Goal: Information Seeking & Learning: Compare options

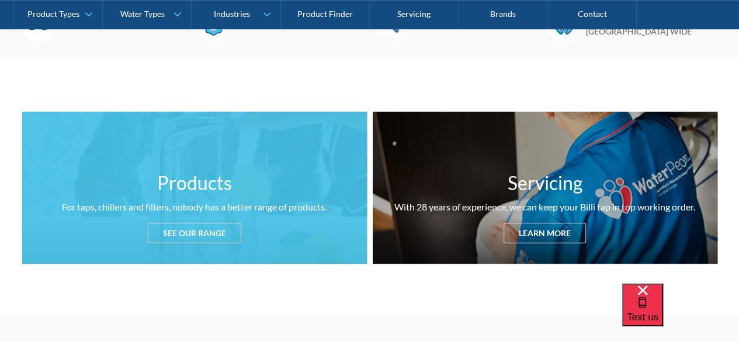
scroll to position [404, 0]
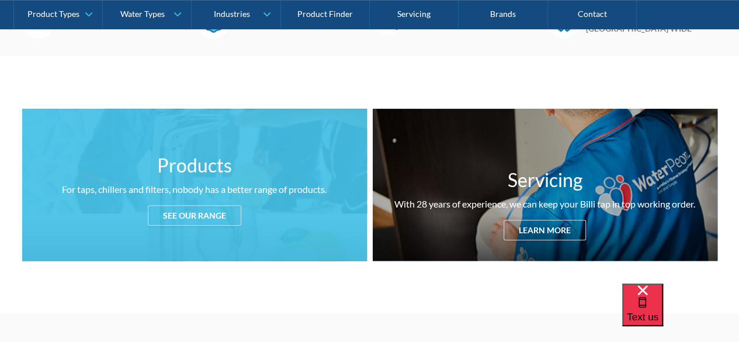
click at [270, 238] on div "Products For taps, chillers and filters, nobody has a better range of products.…" at bounding box center [194, 185] width 345 height 152
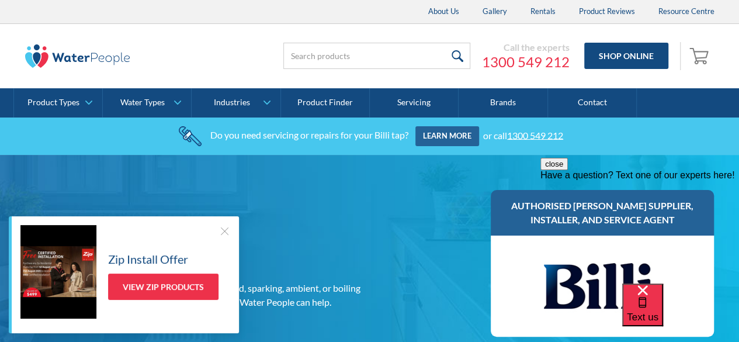
scroll to position [404, 0]
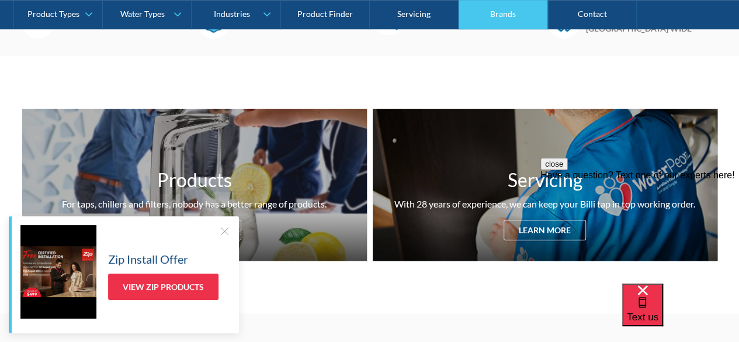
click at [486, 13] on link "Brands" at bounding box center [502, 14] width 89 height 29
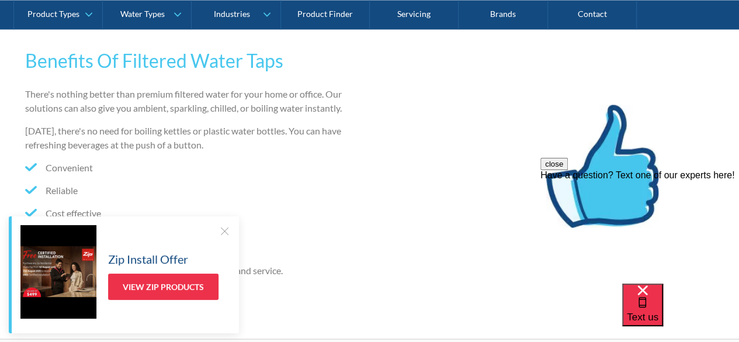
scroll to position [1016, 0]
click at [224, 228] on div at bounding box center [224, 231] width 12 height 12
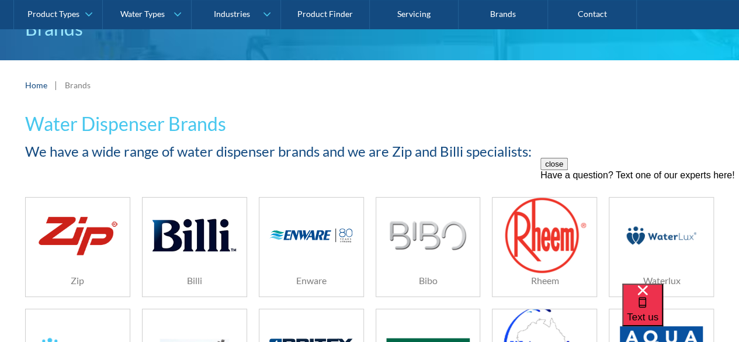
scroll to position [0, 0]
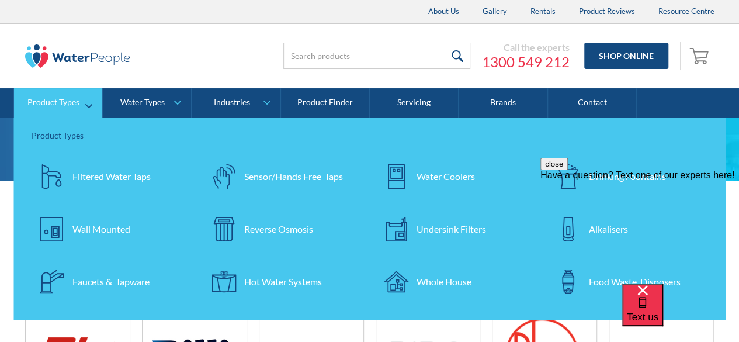
click at [104, 227] on div "Wall Mounted" at bounding box center [101, 229] width 58 height 14
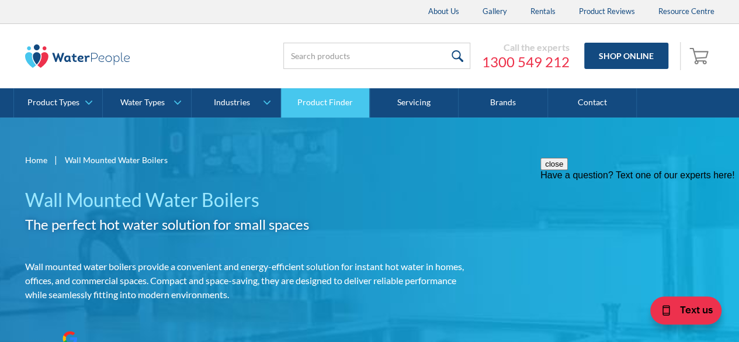
click at [325, 103] on link "Product Finder" at bounding box center [325, 102] width 89 height 29
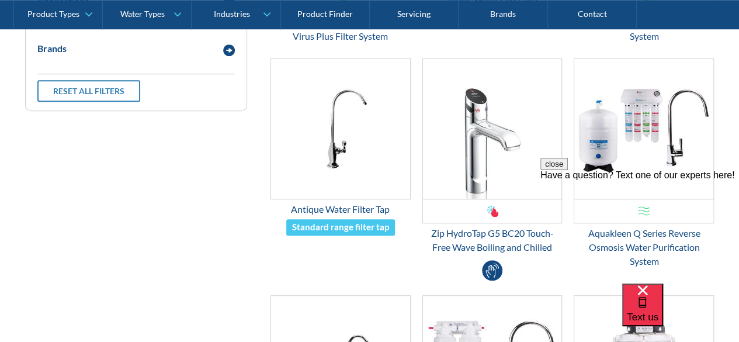
scroll to position [482, 0]
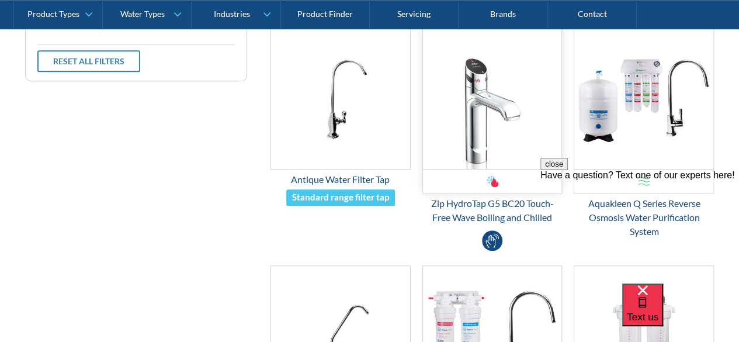
click at [513, 93] on img "Email Form 3" at bounding box center [492, 99] width 139 height 140
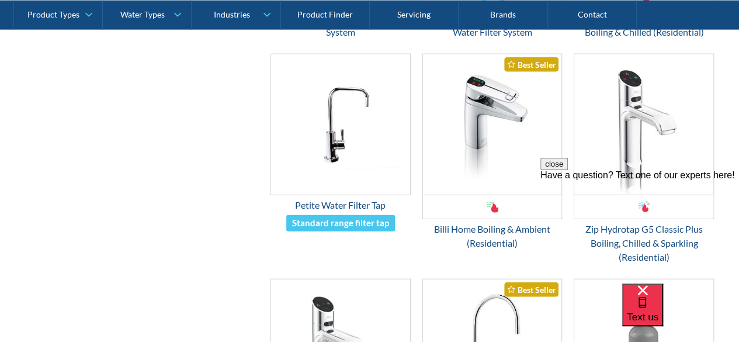
scroll to position [1352, 0]
click at [660, 109] on img "Email Form 3" at bounding box center [643, 125] width 139 height 140
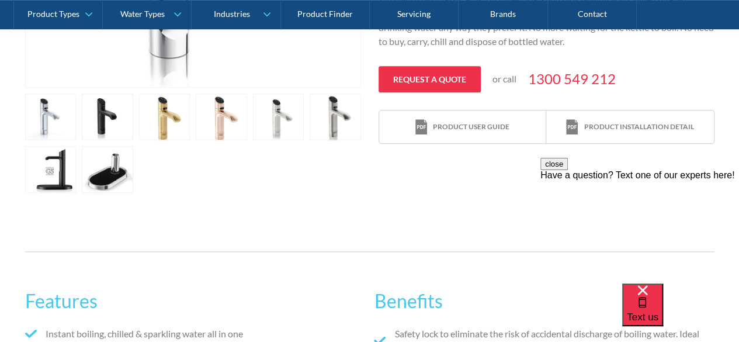
scroll to position [429, 0]
click at [77, 124] on link "open lightbox" at bounding box center [50, 116] width 51 height 47
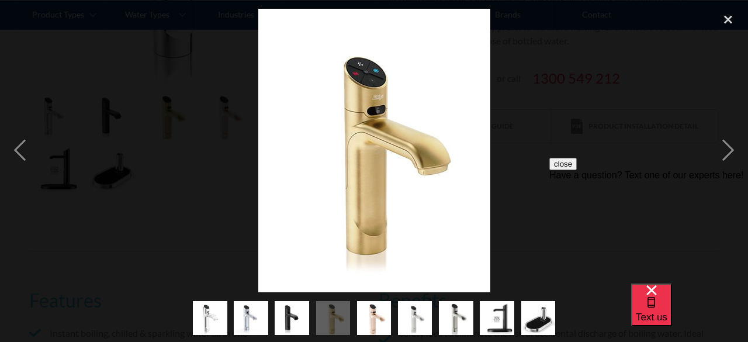
click at [374, 319] on img "show item 5 of 9" at bounding box center [374, 317] width 34 height 41
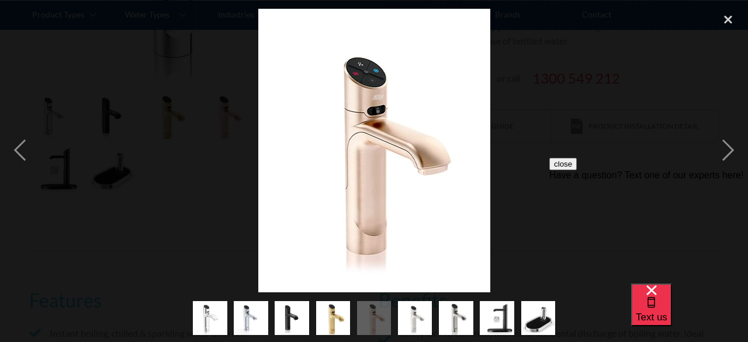
click at [289, 320] on img "show item 3 of 9" at bounding box center [291, 317] width 34 height 41
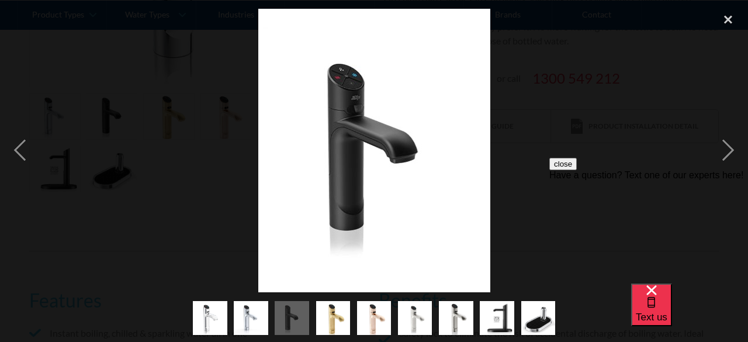
click at [253, 321] on img "show item 2 of 9" at bounding box center [251, 317] width 34 height 41
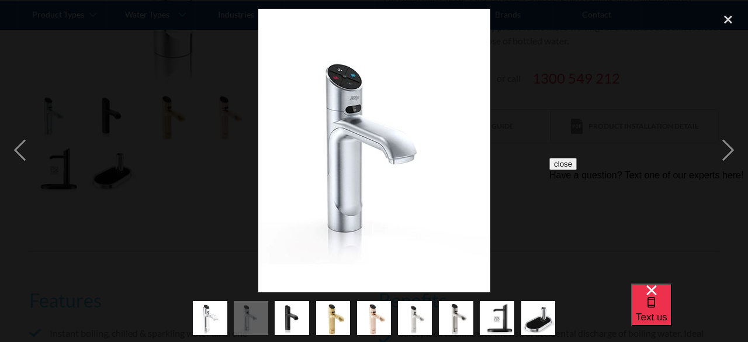
click at [216, 317] on img "show item 1 of 9" at bounding box center [209, 318] width 39 height 34
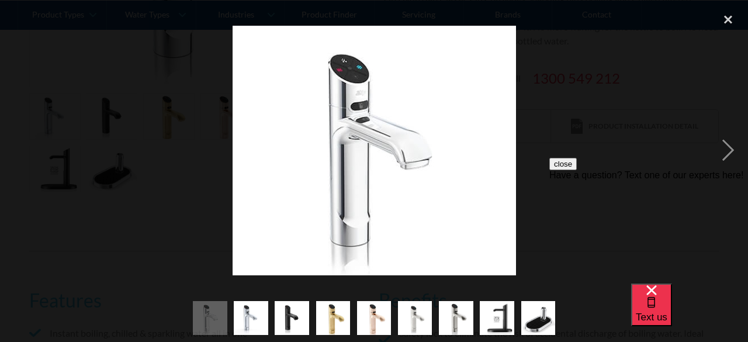
click at [541, 316] on img "show item 9 of 9" at bounding box center [538, 317] width 34 height 41
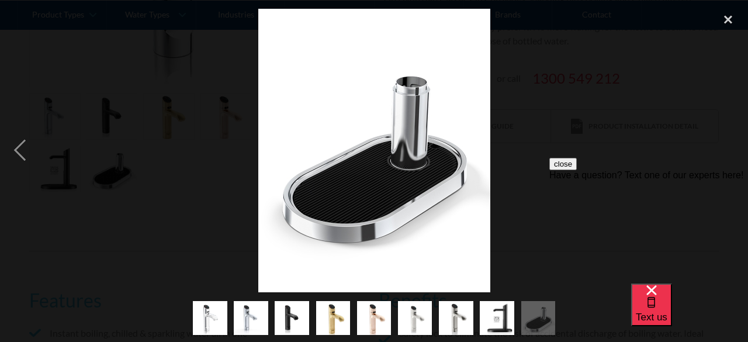
click at [503, 313] on img "show item 8 of 9" at bounding box center [496, 318] width 34 height 34
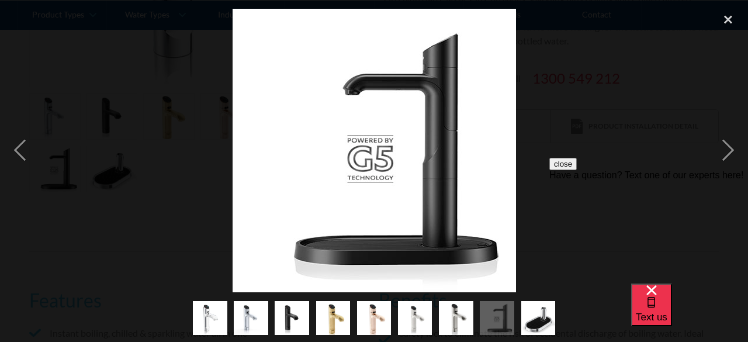
click at [451, 326] on img "show item 7 of 9" at bounding box center [456, 317] width 34 height 41
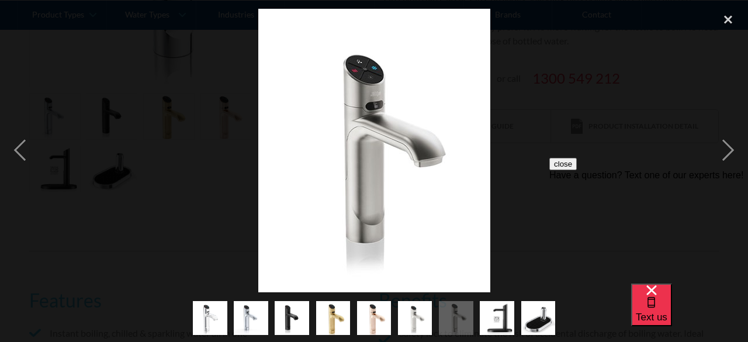
click at [418, 314] on img "show item 6 of 9" at bounding box center [415, 317] width 34 height 41
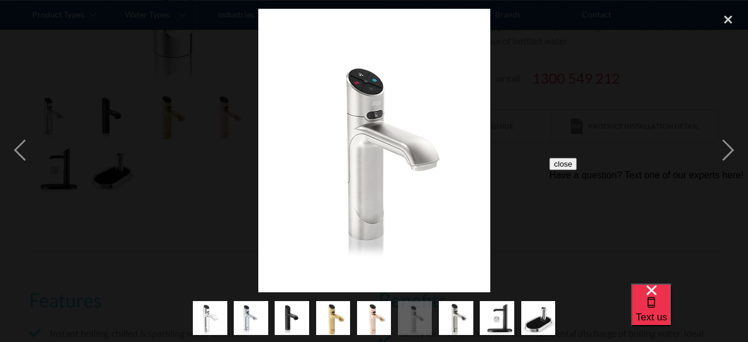
click at [375, 314] on img "show item 5 of 9" at bounding box center [374, 317] width 34 height 41
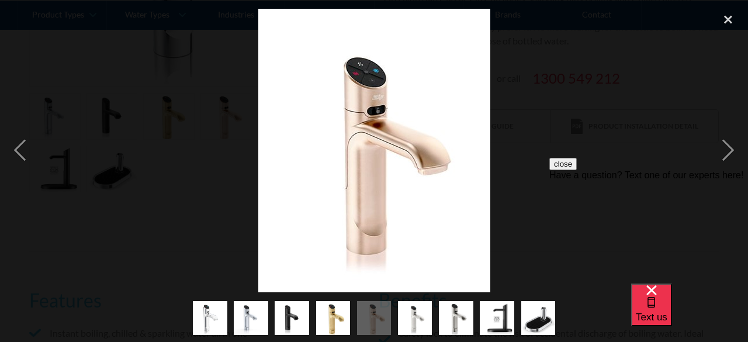
click at [343, 318] on img "show item 4 of 9" at bounding box center [333, 317] width 34 height 41
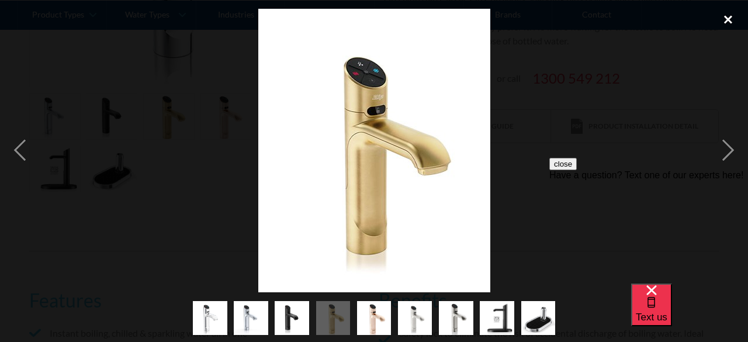
click at [729, 18] on div "close lightbox" at bounding box center [728, 20] width 40 height 26
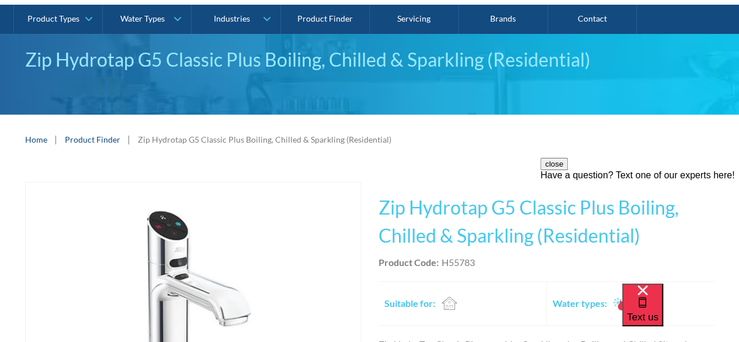
scroll to position [0, 0]
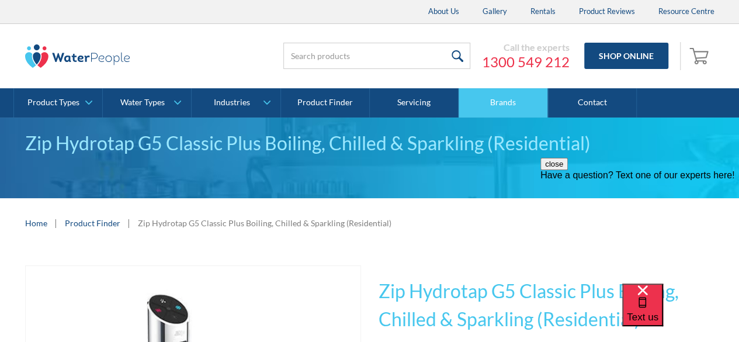
click at [504, 100] on link "Brands" at bounding box center [502, 102] width 89 height 29
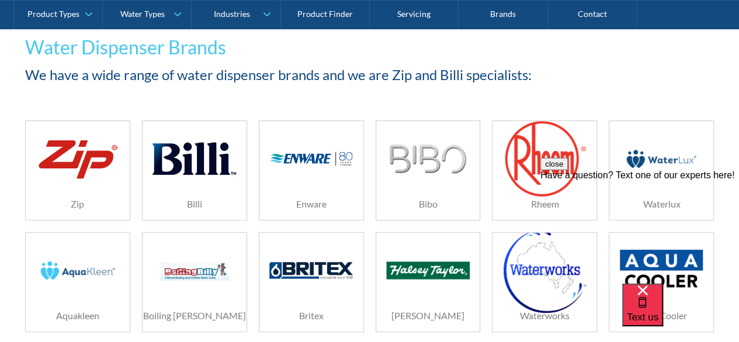
drag, startPoint x: 1108, startPoint y: 321, endPoint x: 568, endPoint y: 164, distance: 562.8
click at [568, 164] on div "close Have a question? Text one of our experts here!" at bounding box center [639, 228] width 199 height 140
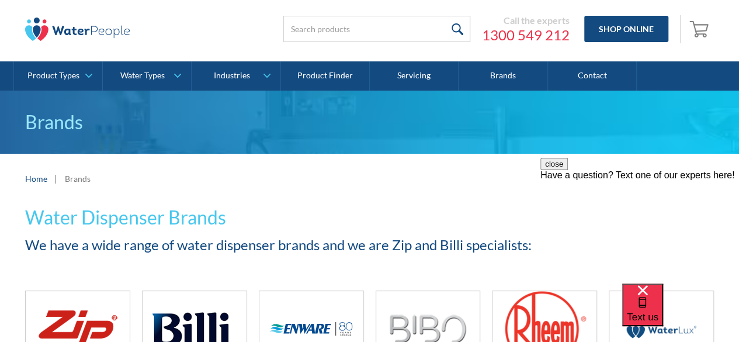
scroll to position [25, 0]
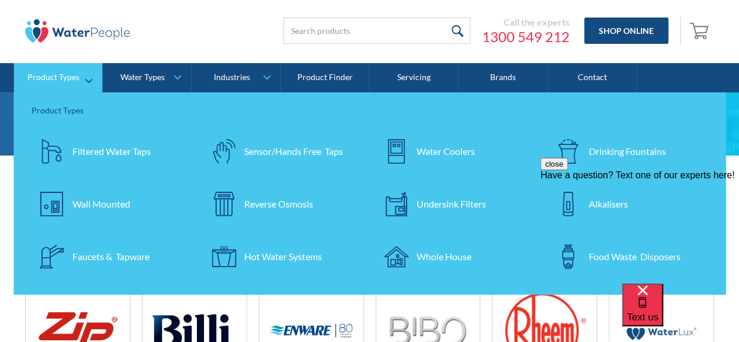
click at [107, 262] on div "Faucets & Tapware" at bounding box center [110, 256] width 77 height 14
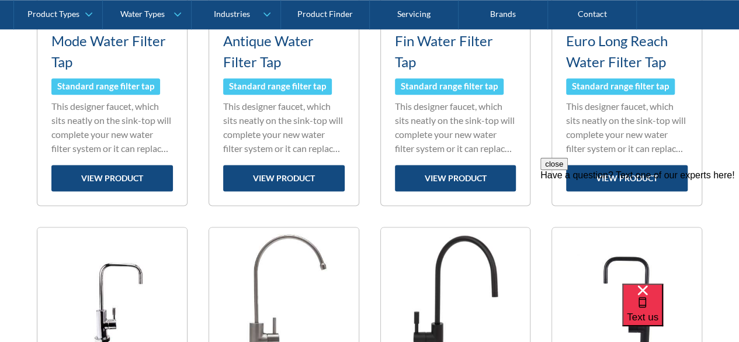
scroll to position [840, 0]
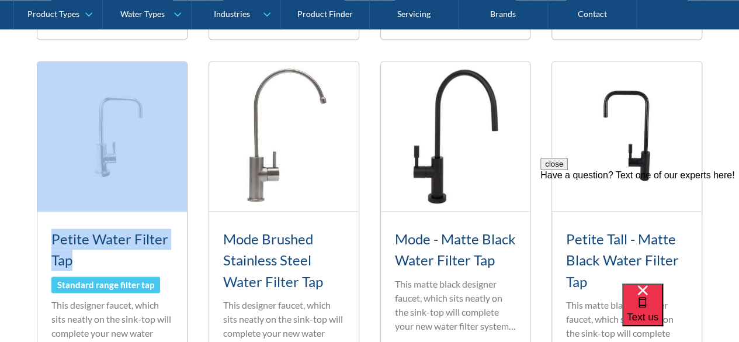
drag, startPoint x: 0, startPoint y: 0, endPoint x: 89, endPoint y: 168, distance: 190.5
click at [89, 168] on div "Fits Most Brands New Product Best Seller Petite Water Filter Tap Standard range…" at bounding box center [112, 232] width 151 height 343
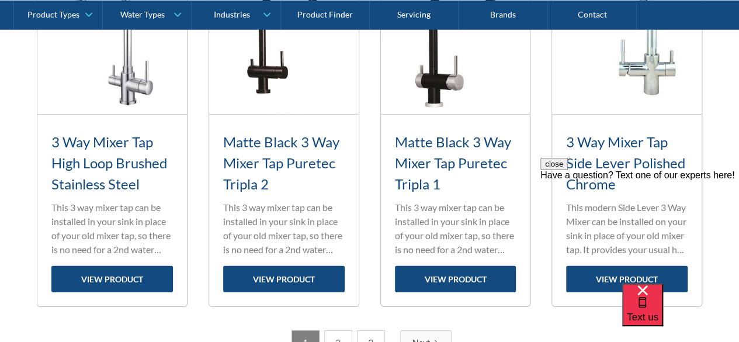
scroll to position [1838, 0]
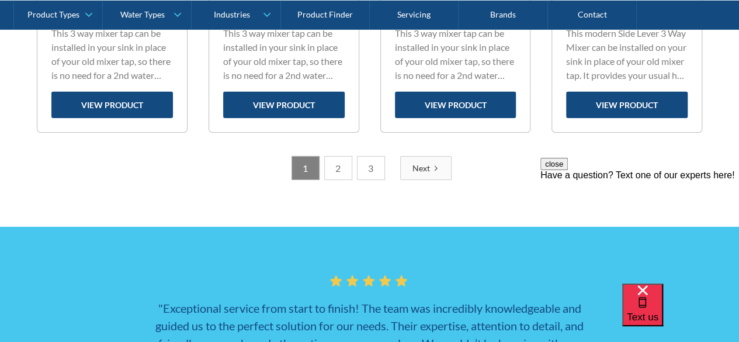
click at [326, 172] on link "2" at bounding box center [338, 168] width 28 height 24
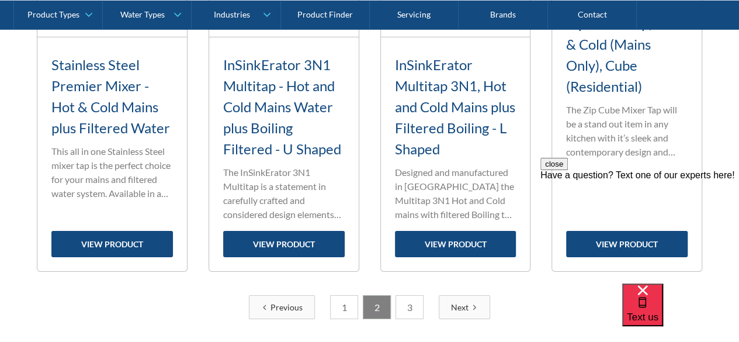
scroll to position [1853, 0]
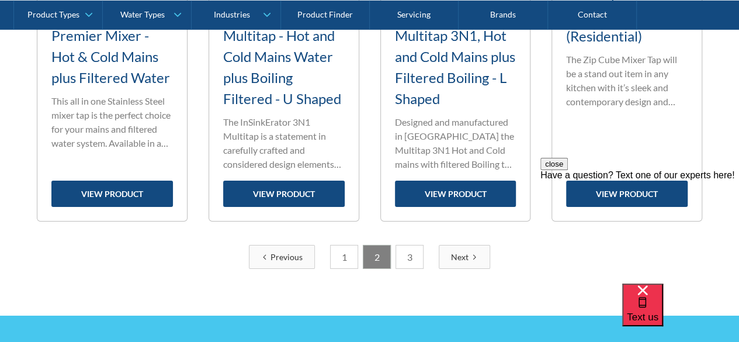
click at [411, 256] on link "3" at bounding box center [409, 257] width 28 height 24
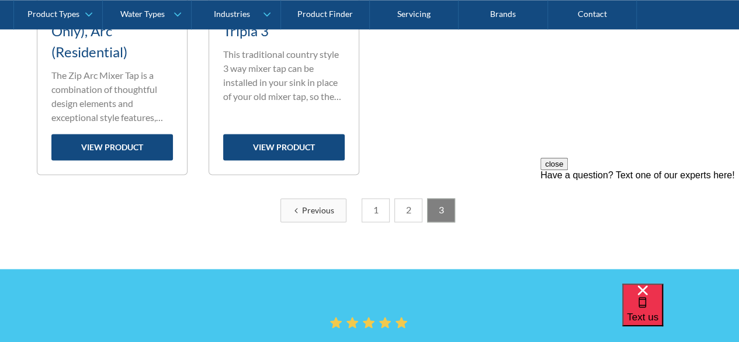
scroll to position [718, 0]
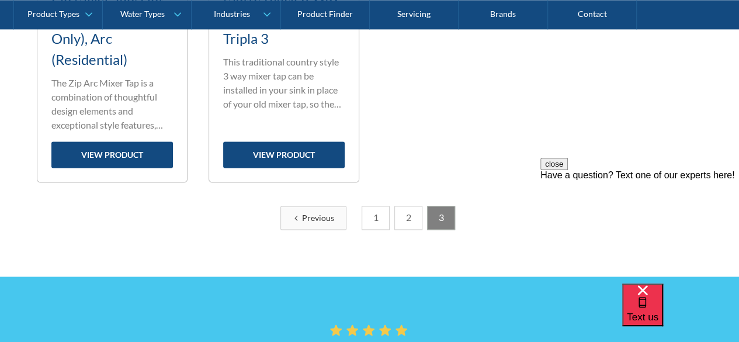
click at [363, 213] on link "1" at bounding box center [376, 218] width 28 height 24
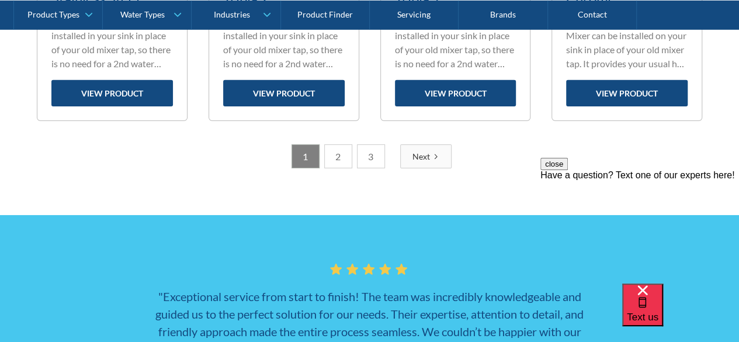
scroll to position [1851, 0]
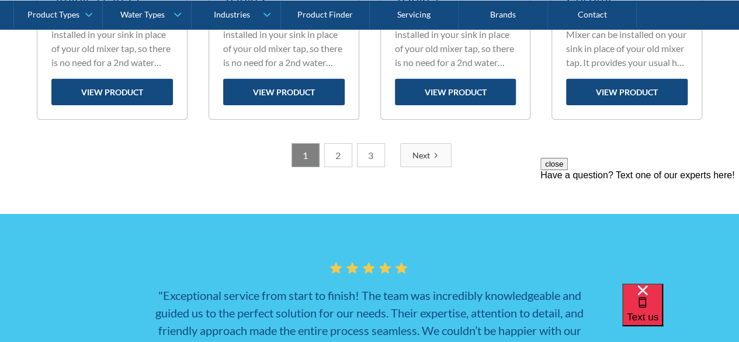
click at [338, 148] on link "2" at bounding box center [338, 155] width 28 height 24
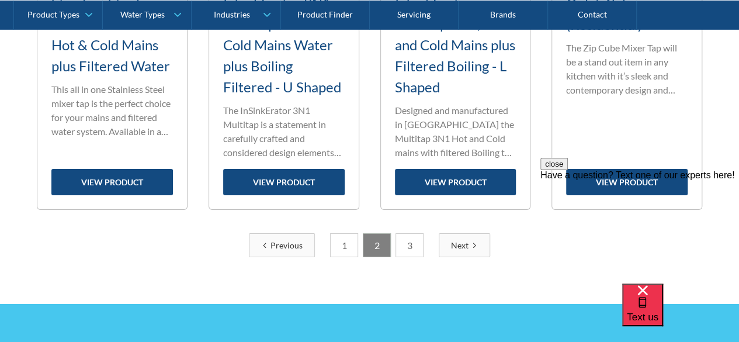
scroll to position [1865, 0]
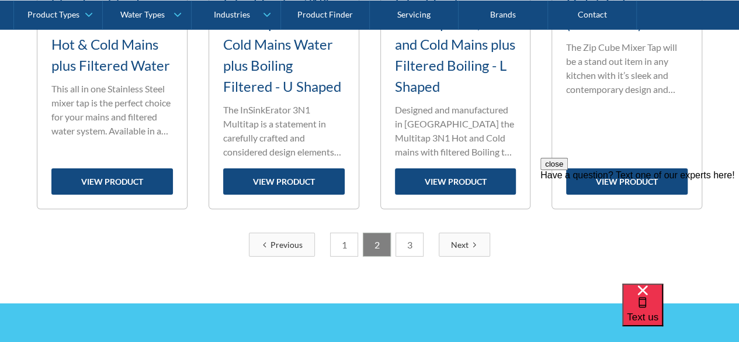
click at [408, 241] on link "3" at bounding box center [409, 244] width 28 height 24
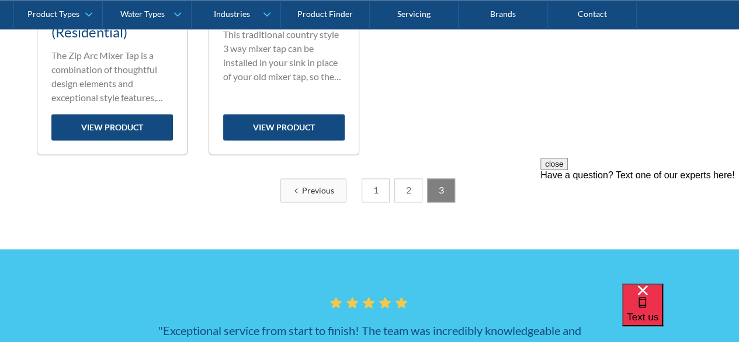
scroll to position [745, 0]
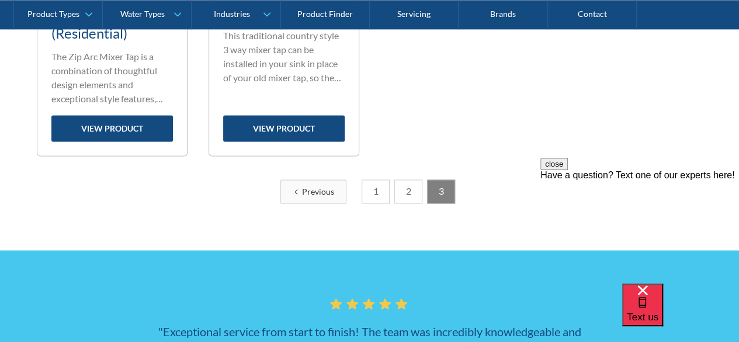
click at [375, 196] on link "1" at bounding box center [376, 191] width 28 height 24
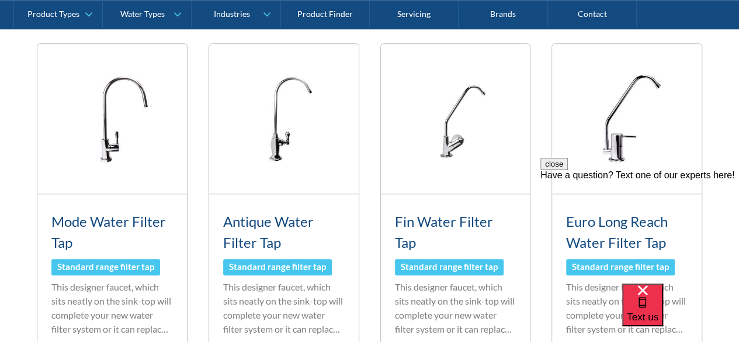
scroll to position [488, 0]
